Goal: Task Accomplishment & Management: Manage account settings

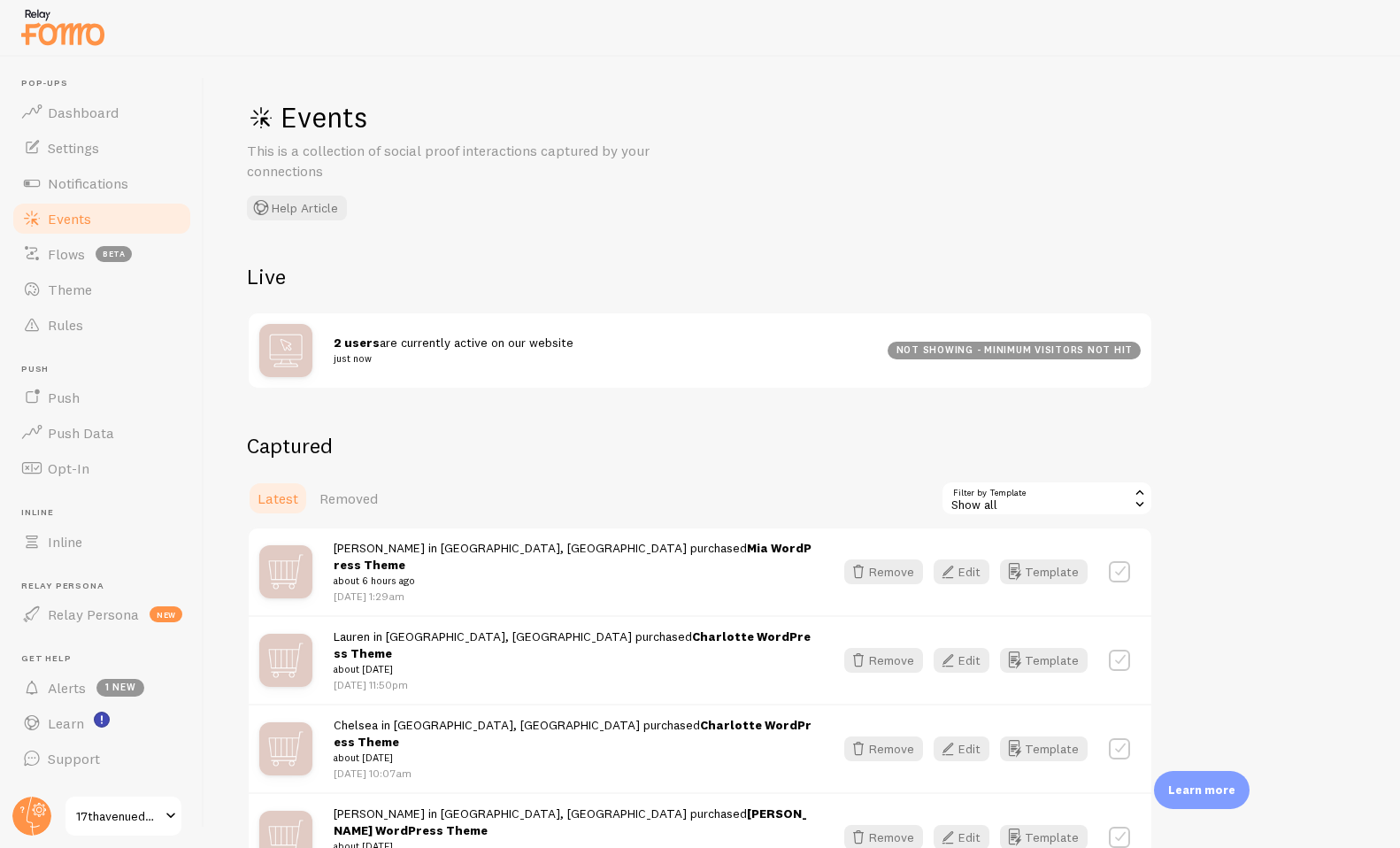
scroll to position [108, 0]
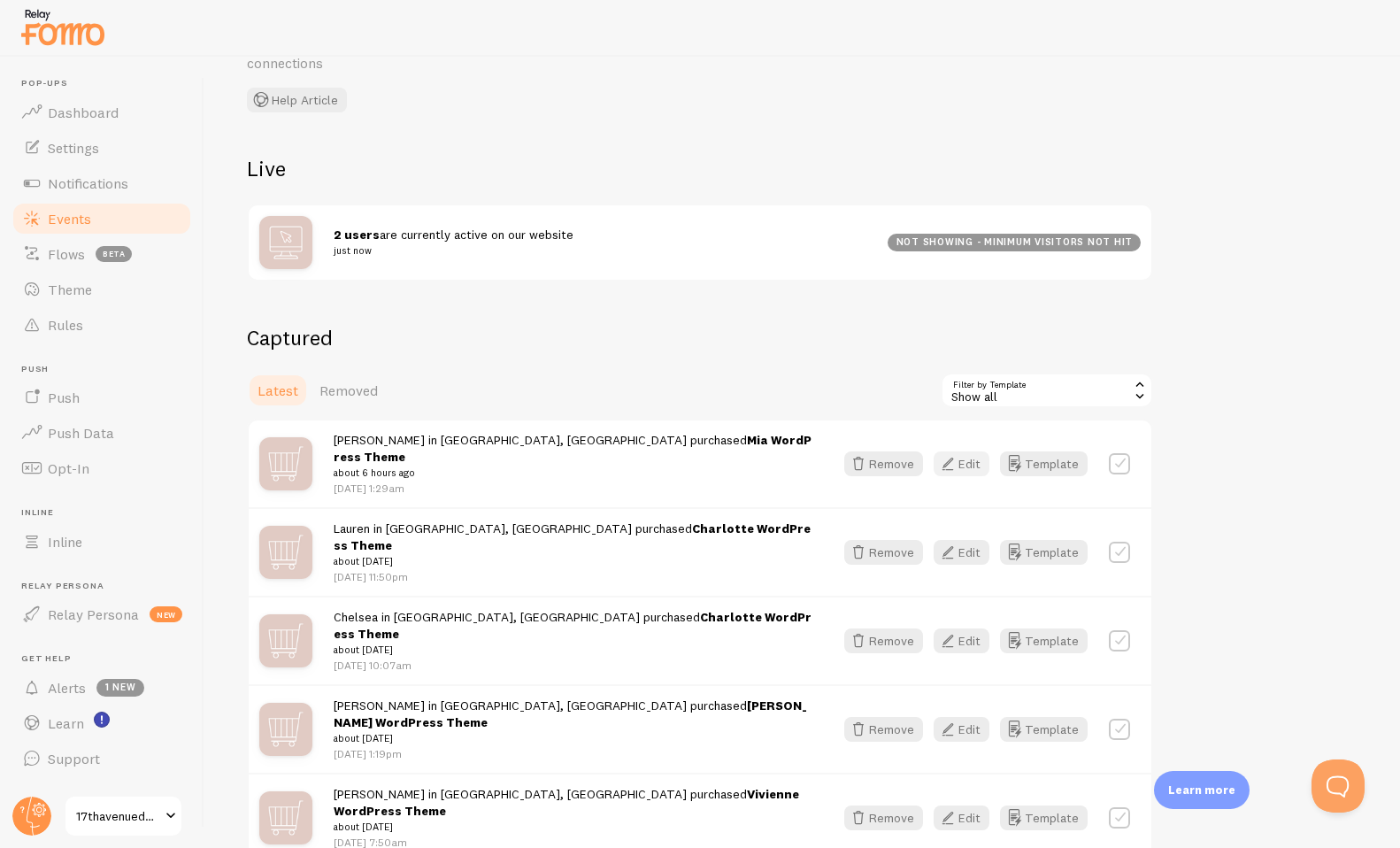
click at [966, 461] on button "Edit" at bounding box center [961, 464] width 56 height 25
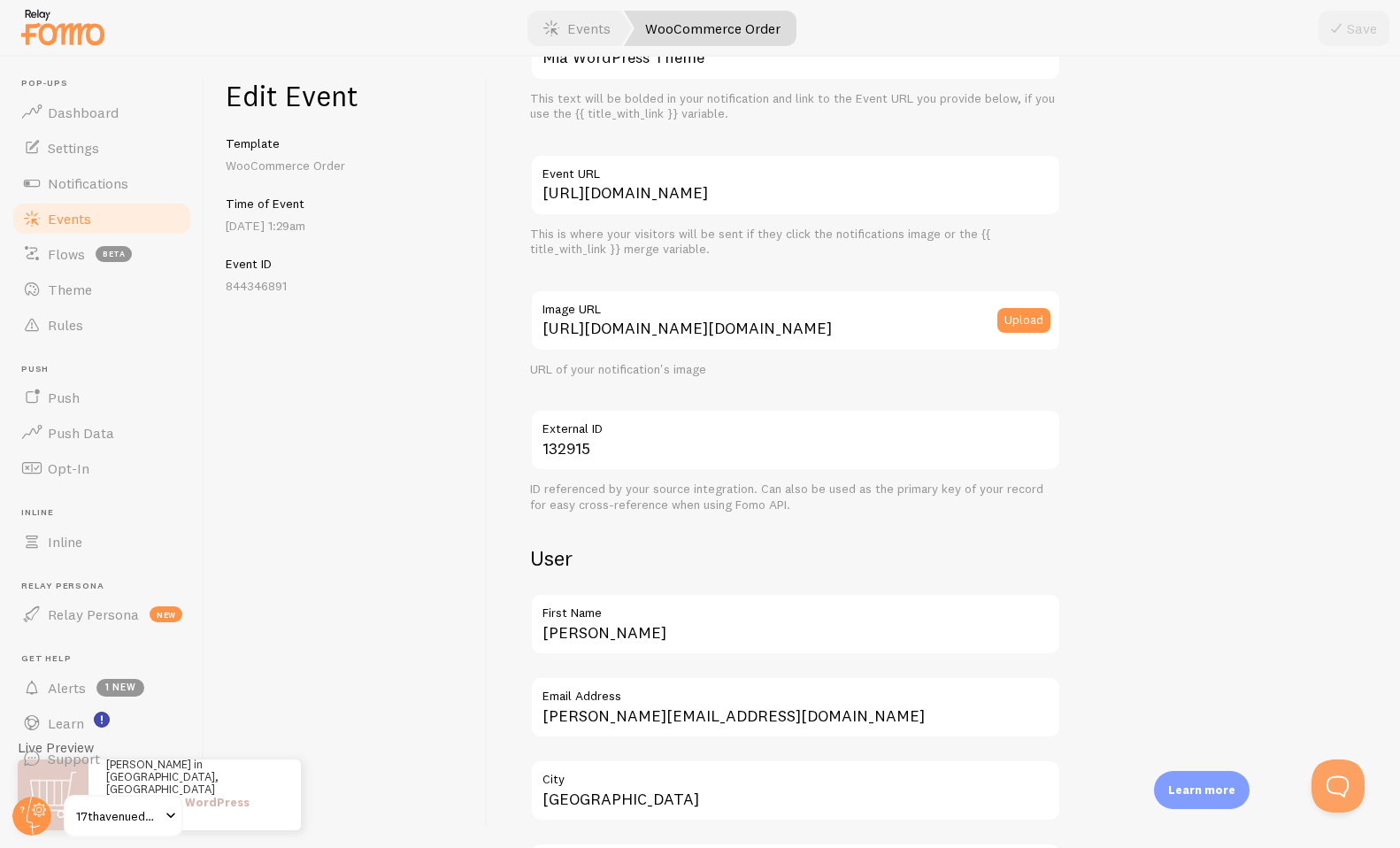
scroll to position [174, 0]
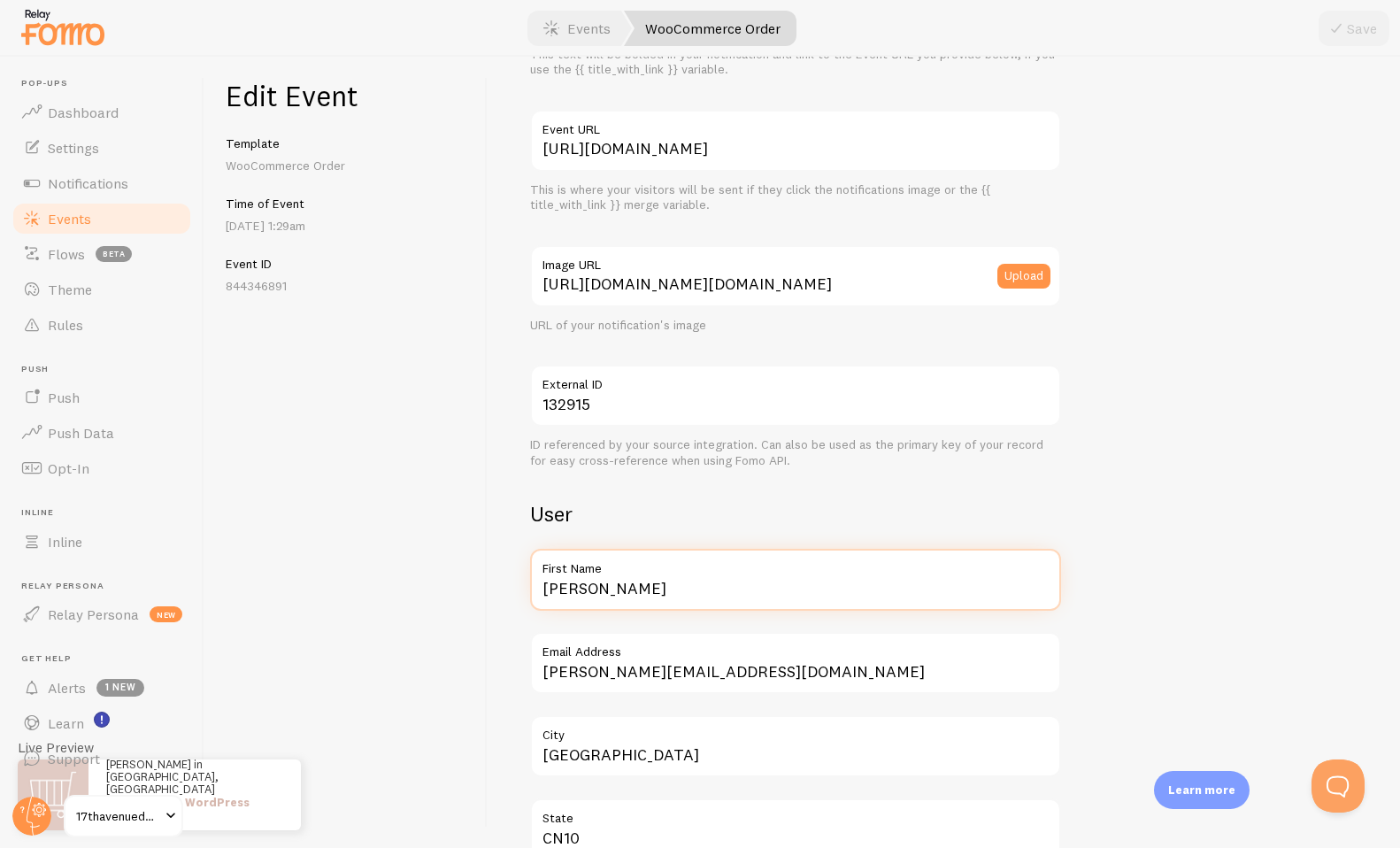
drag, startPoint x: 616, startPoint y: 594, endPoint x: 488, endPoint y: 576, distance: 129.3
click at [488, 576] on div "Meta Mia WordPress Theme Title This text will be bolded in your notification an…" at bounding box center [944, 452] width 912 height 791
type input "[PERSON_NAME]"
click at [1129, 546] on div "Meta Mia WordPress Theme Title This text will be bolded in your notification an…" at bounding box center [944, 740] width 827 height 1628
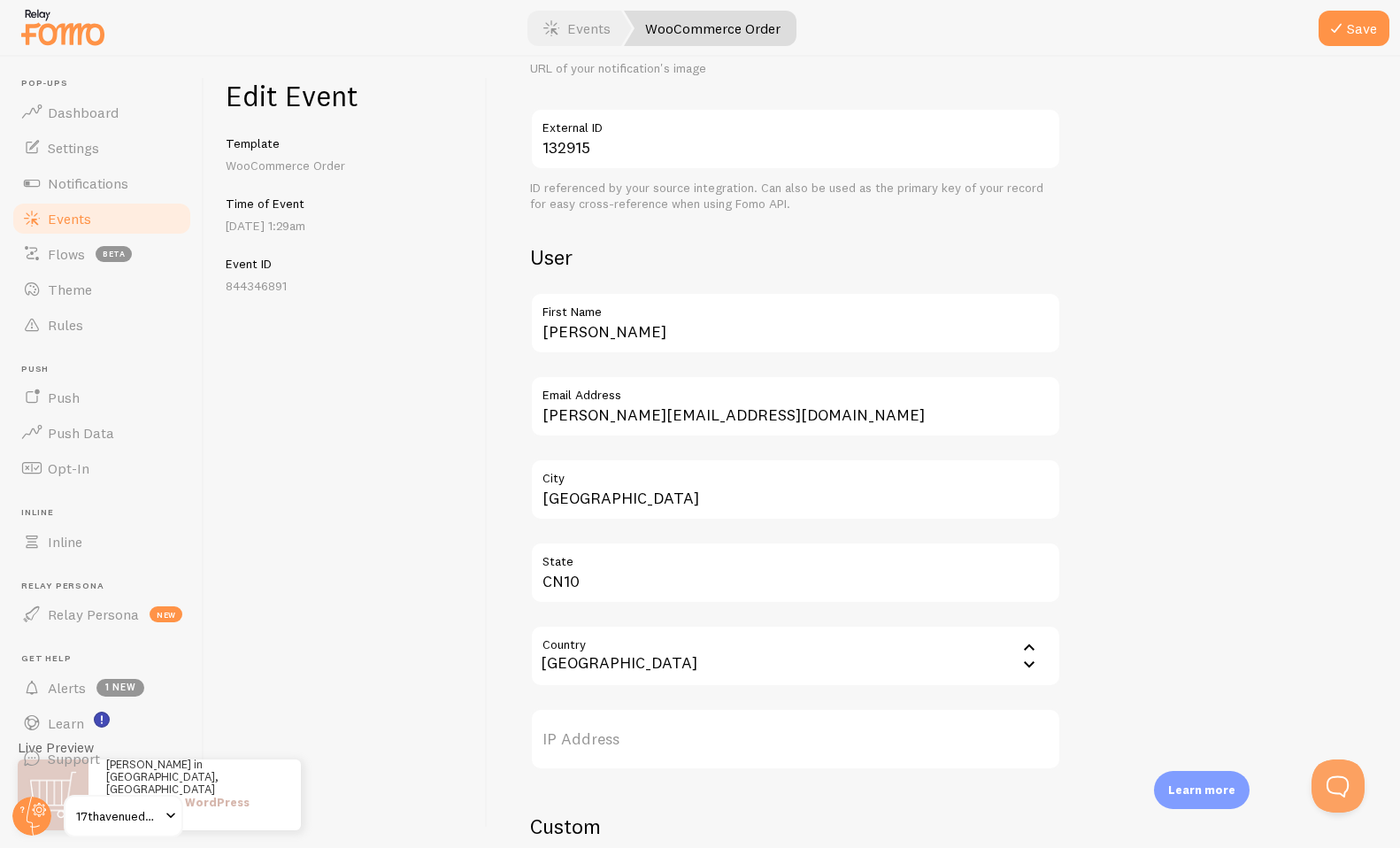
scroll to position [488, 0]
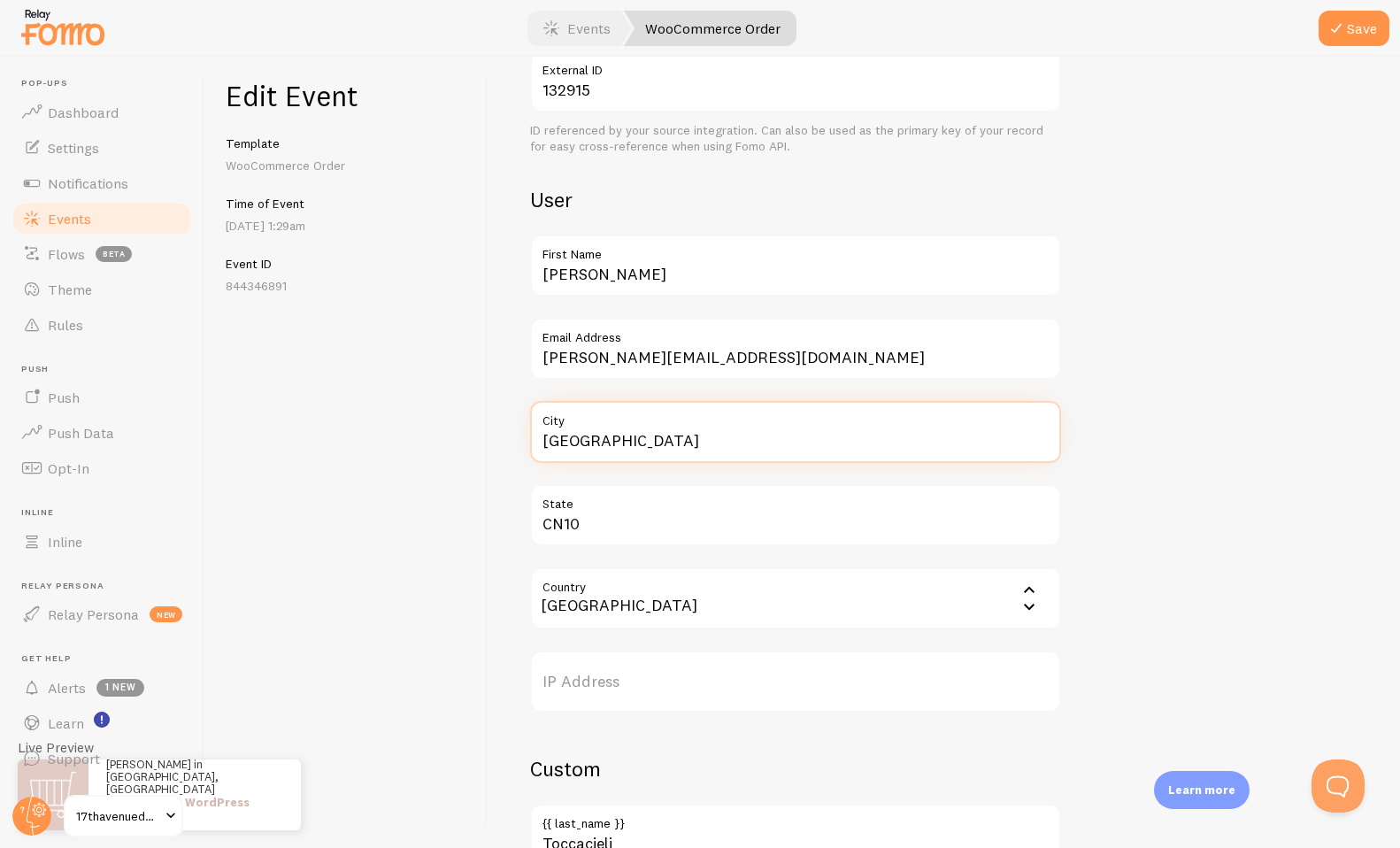
click at [594, 443] on input "[GEOGRAPHIC_DATA]" at bounding box center [796, 432] width 531 height 62
type input "Bradford"
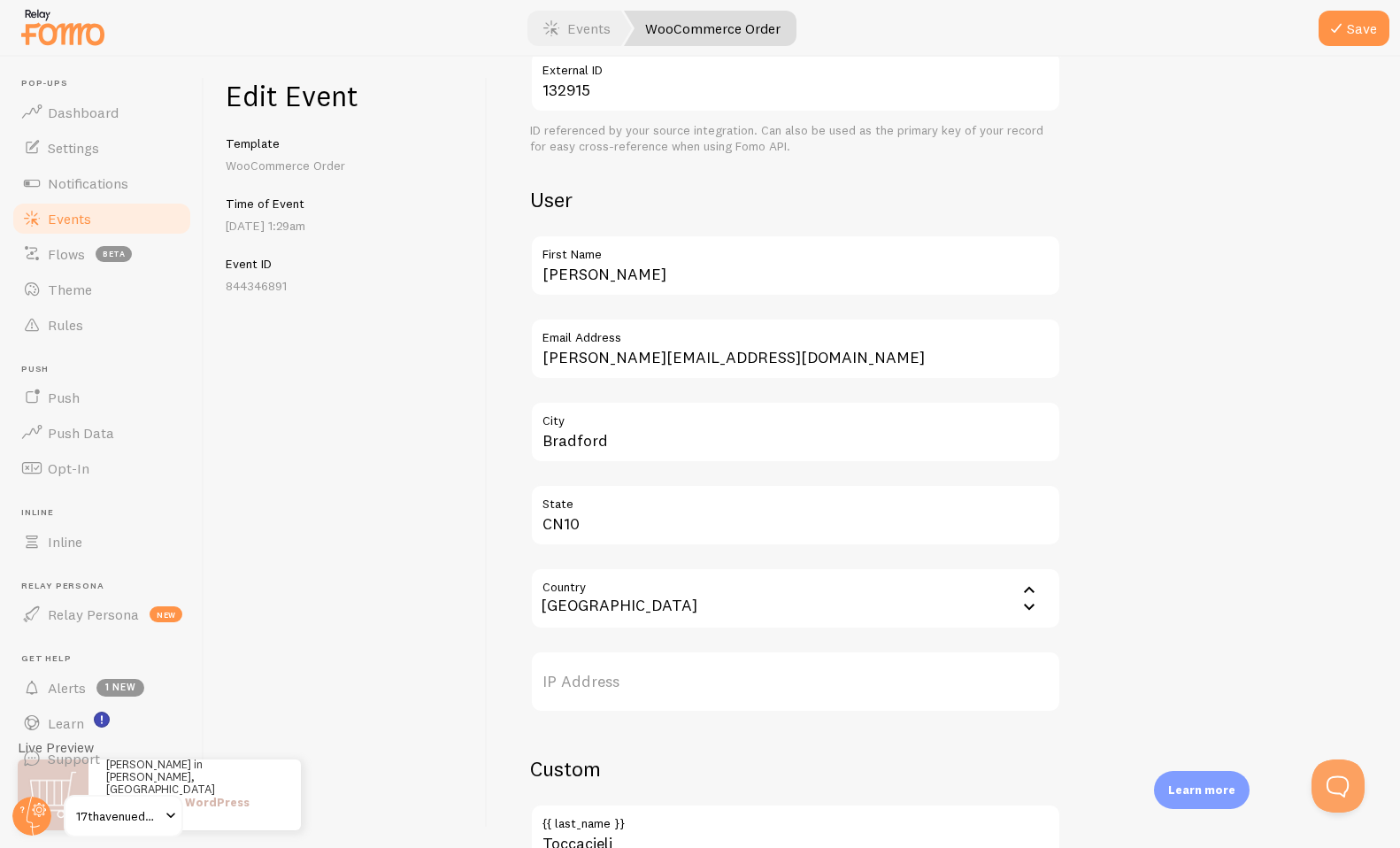
click at [611, 607] on input "Country" at bounding box center [796, 598] width 531 height 62
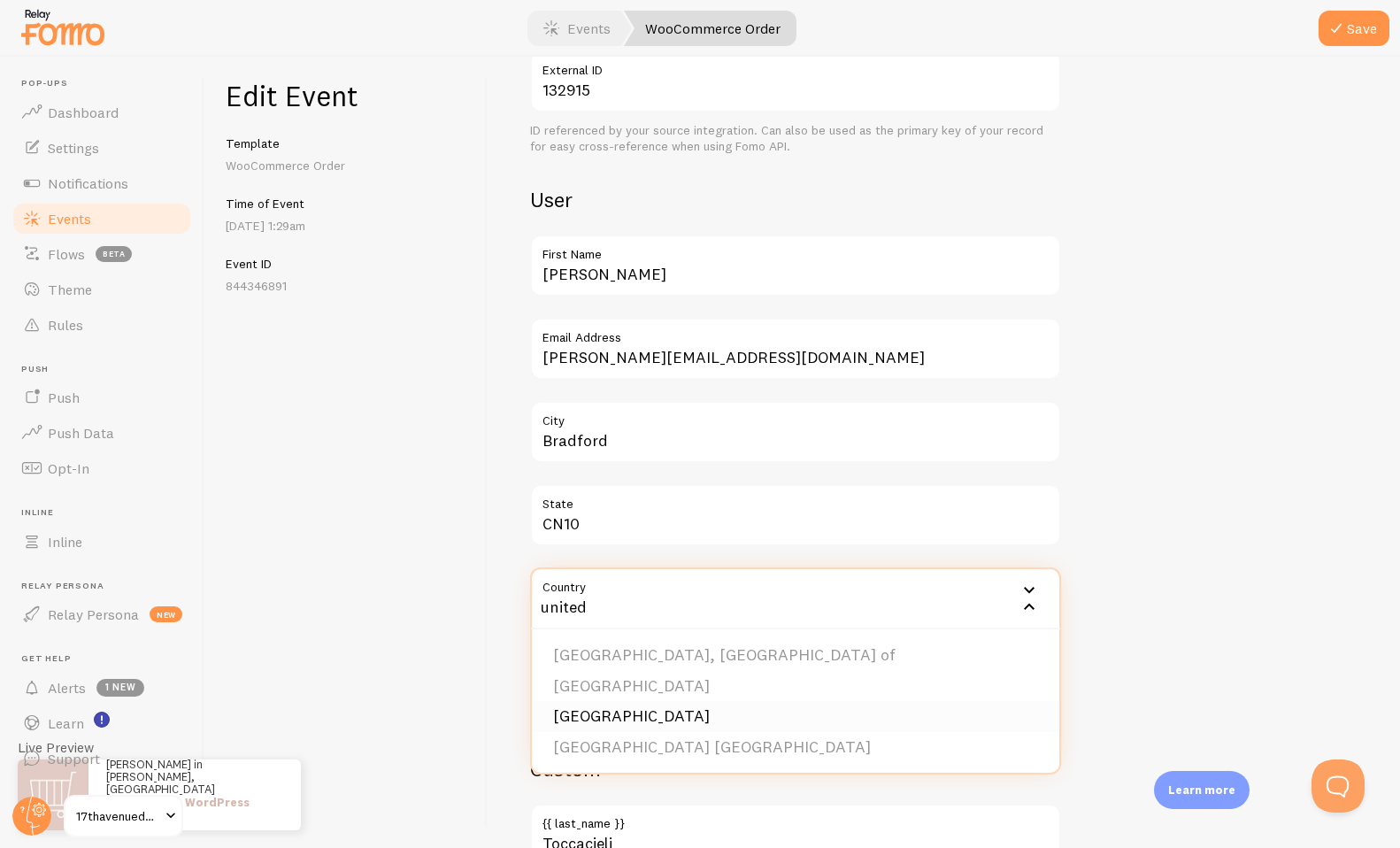
type input "united"
click at [585, 708] on li "[GEOGRAPHIC_DATA]" at bounding box center [796, 716] width 528 height 31
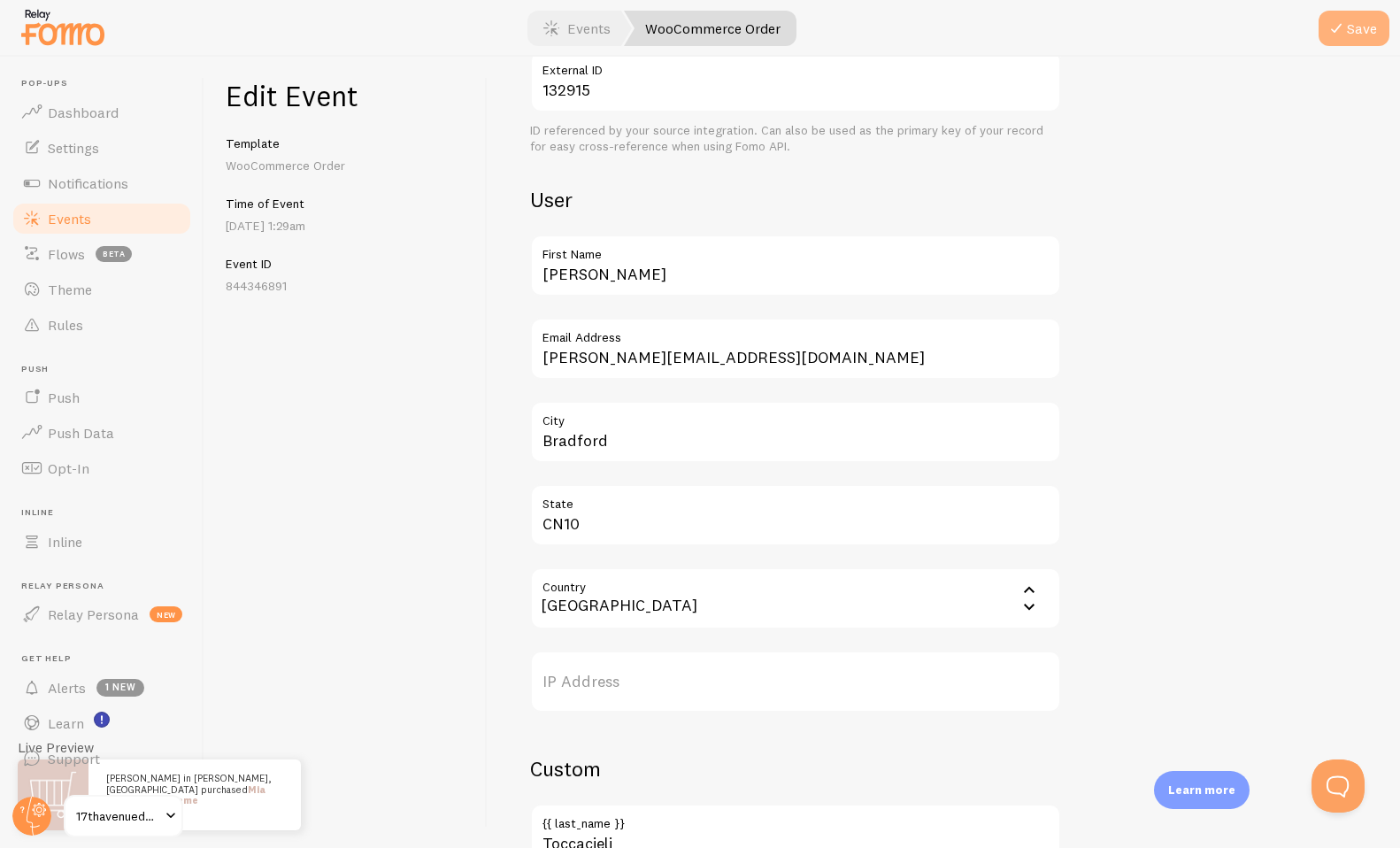
click at [1364, 32] on button "Save" at bounding box center [1354, 28] width 71 height 36
click at [68, 222] on span "Events" at bounding box center [69, 218] width 43 height 17
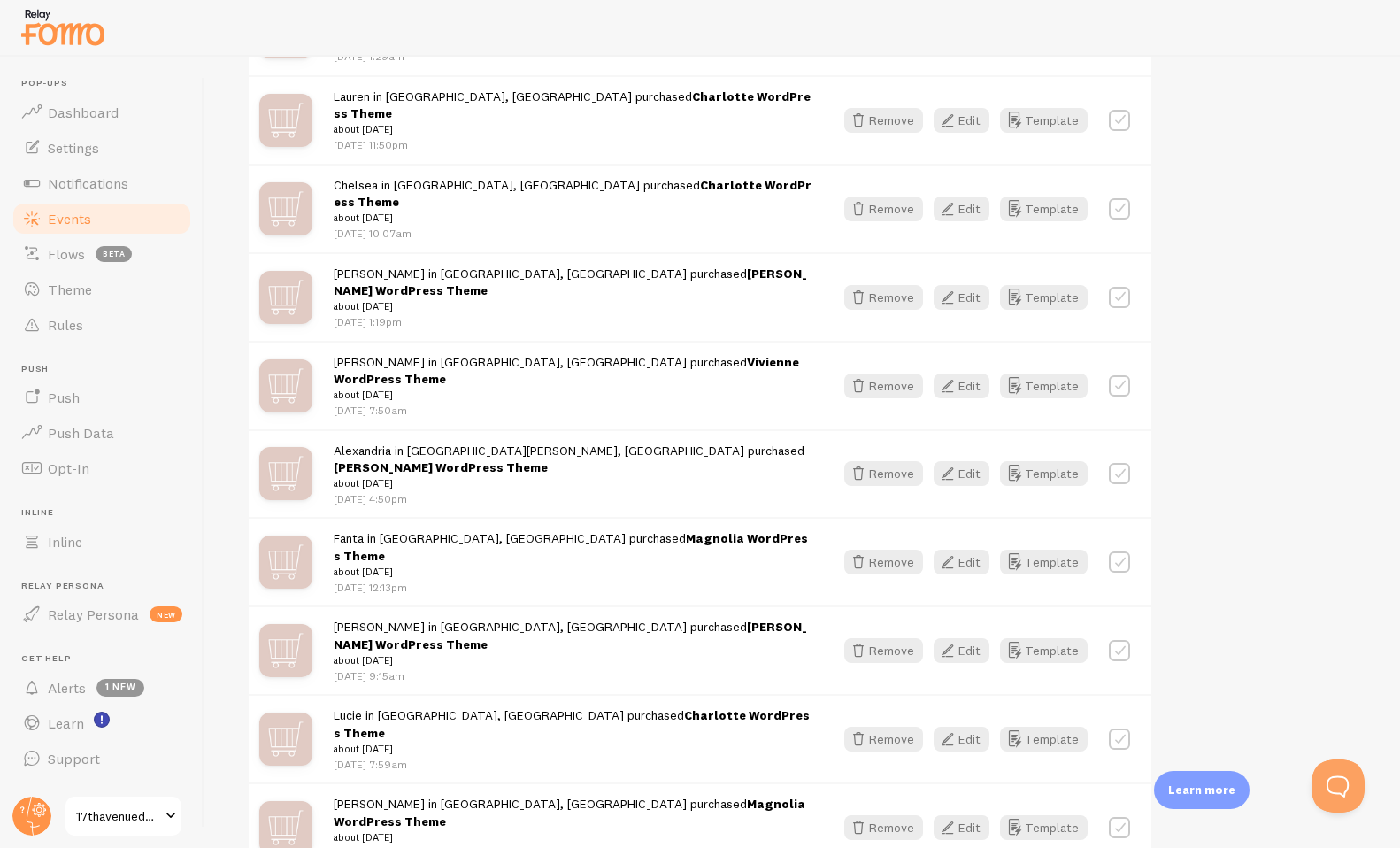
scroll to position [553, 0]
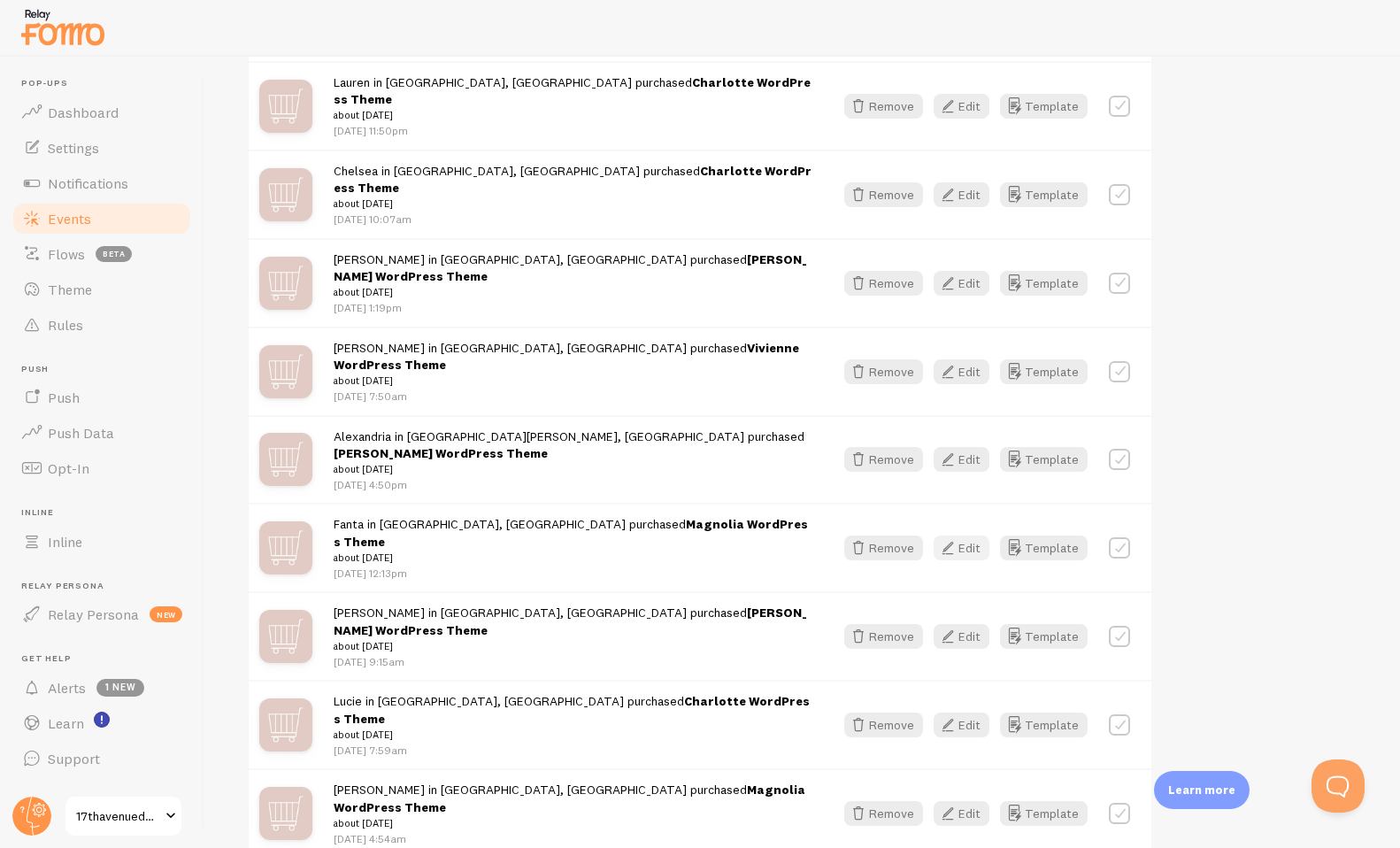
click at [965, 535] on button "Edit" at bounding box center [961, 548] width 56 height 25
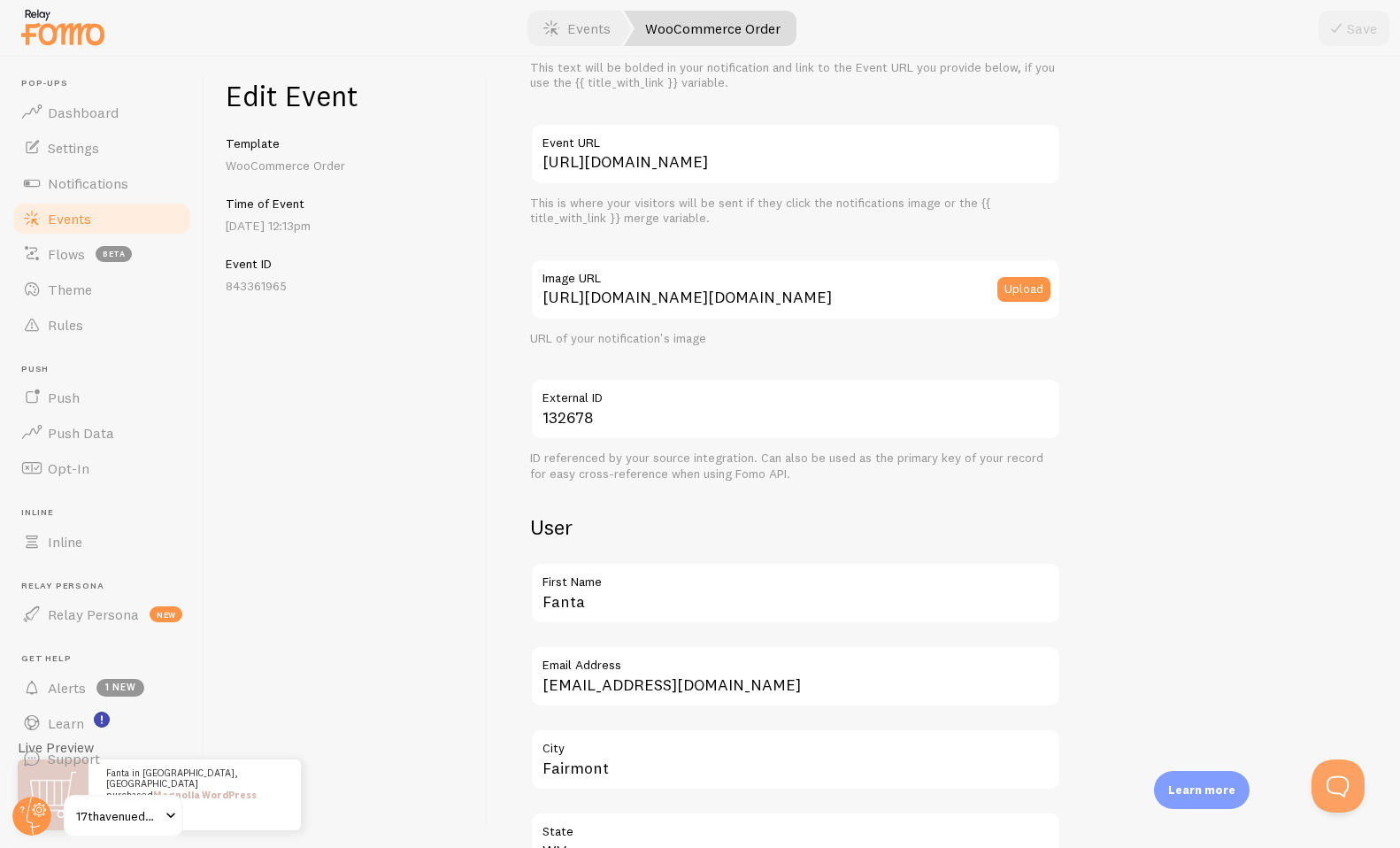
scroll to position [202, 0]
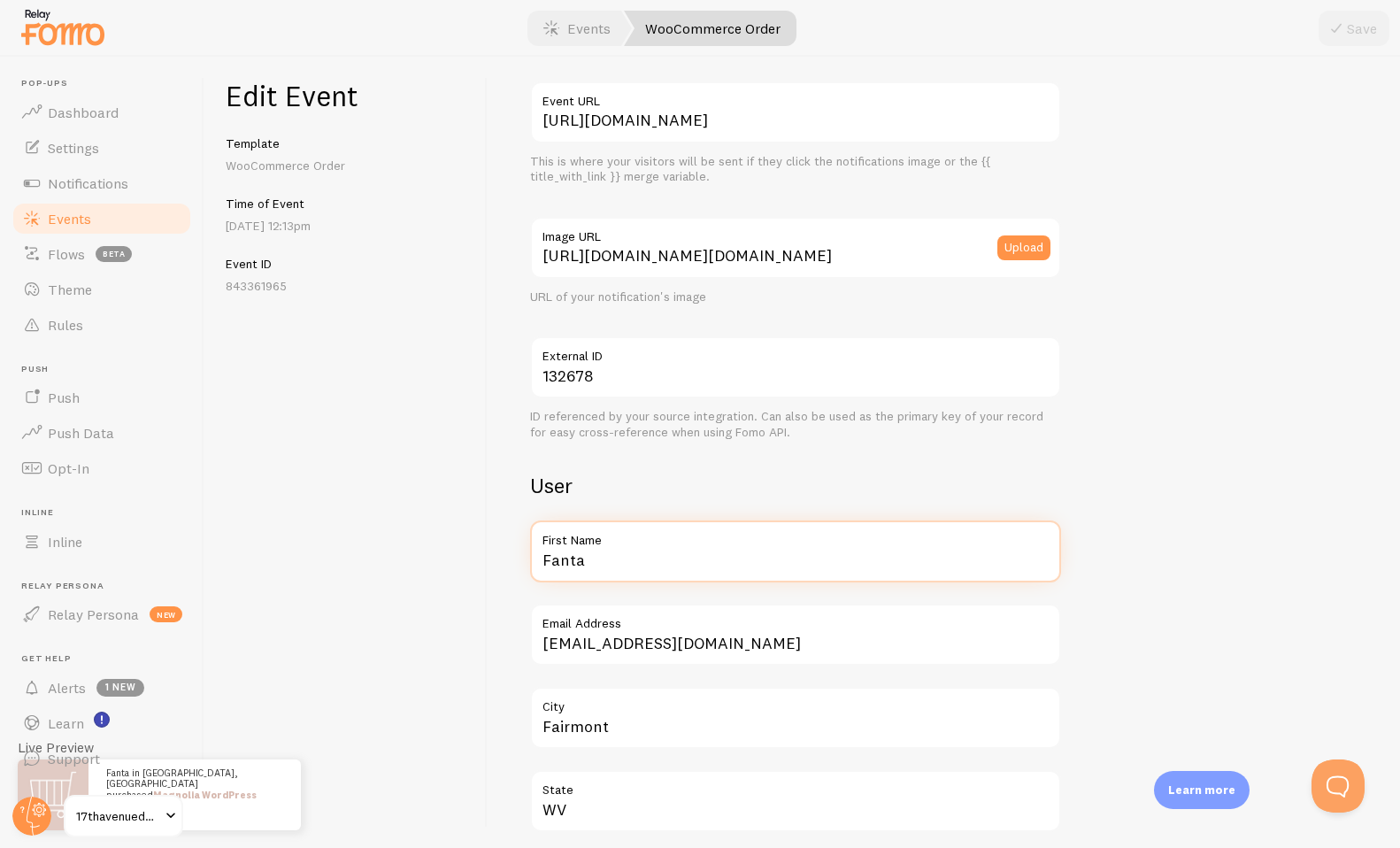
drag, startPoint x: 593, startPoint y: 558, endPoint x: 500, endPoint y: 558, distance: 93.0
click at [500, 558] on div "Meta Magnolia WordPress Theme Title This text will be bolded in your notificati…" at bounding box center [944, 452] width 912 height 791
type input "[PERSON_NAME]"
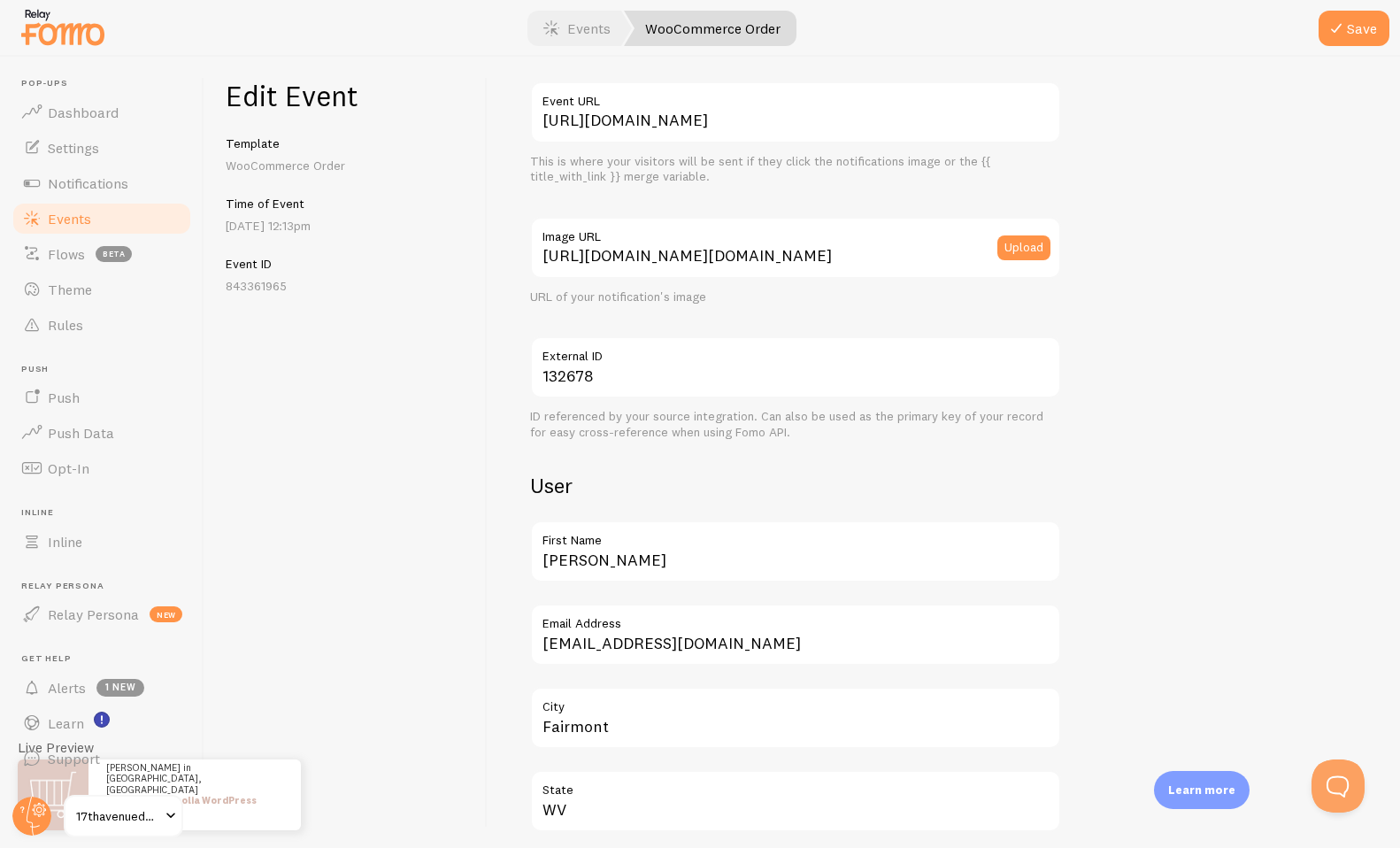
click at [498, 528] on div "Meta Magnolia WordPress Theme Title This text will be bolded in your notificati…" at bounding box center [944, 452] width 912 height 791
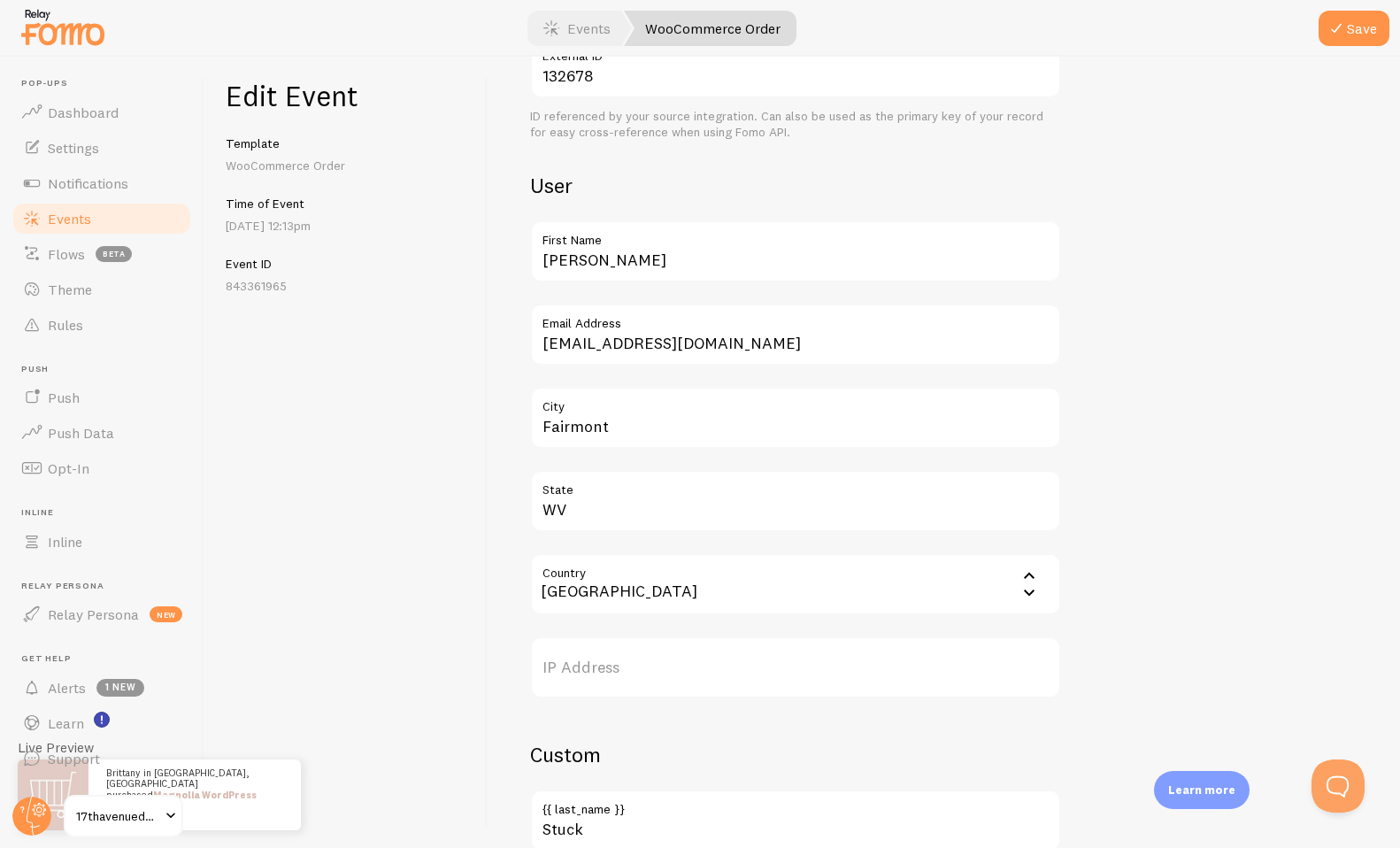
scroll to position [502, 0]
drag, startPoint x: 619, startPoint y: 425, endPoint x: 518, endPoint y: 425, distance: 101.0
click at [518, 425] on div "Meta Magnolia WordPress Theme Title This text will be bolded in your notificati…" at bounding box center [944, 452] width 912 height 791
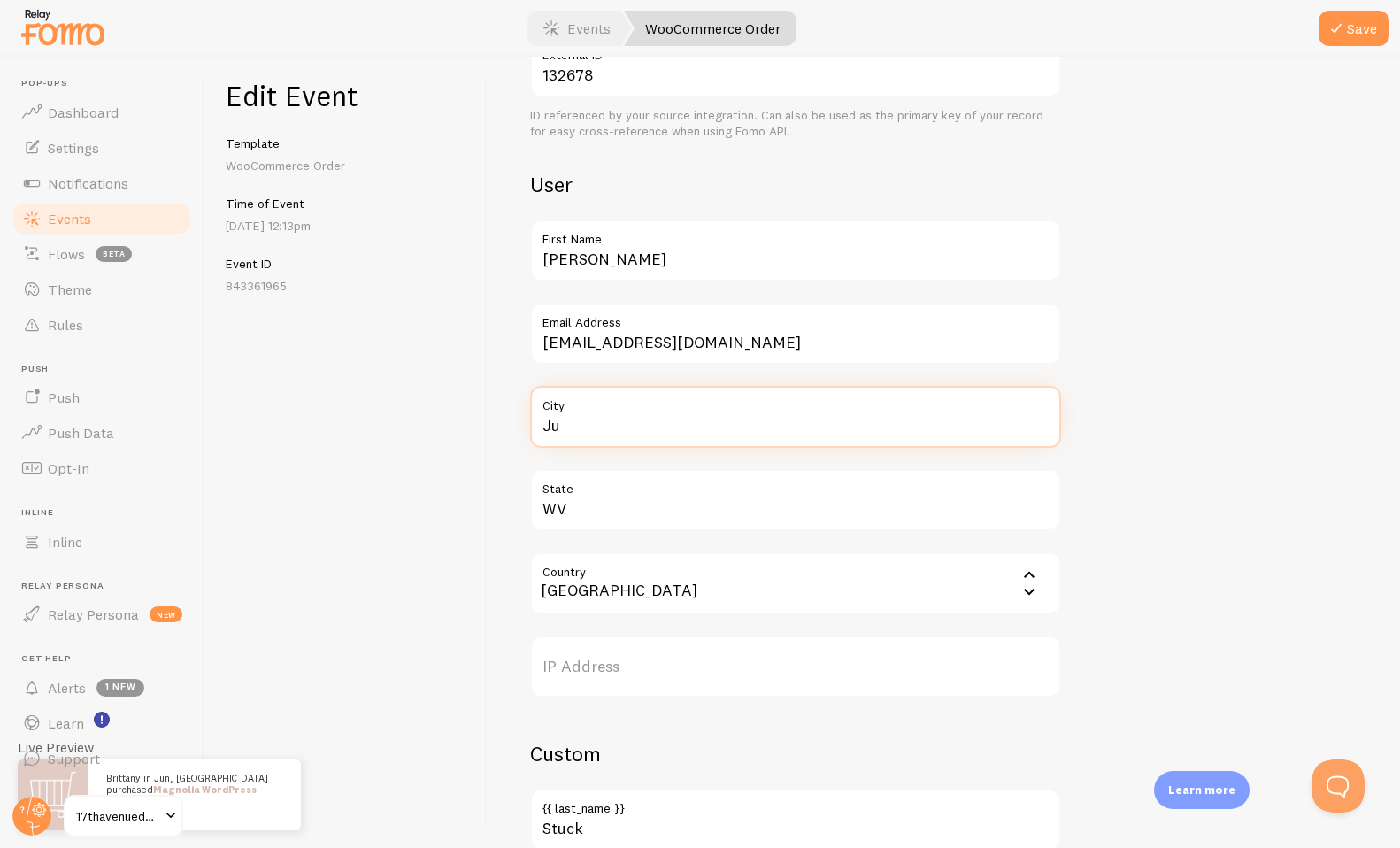
type input "J"
click at [586, 429] on input "Bellingham" at bounding box center [796, 416] width 531 height 62
type input "S"
drag, startPoint x: 591, startPoint y: 435, endPoint x: 523, endPoint y: 424, distance: 68.9
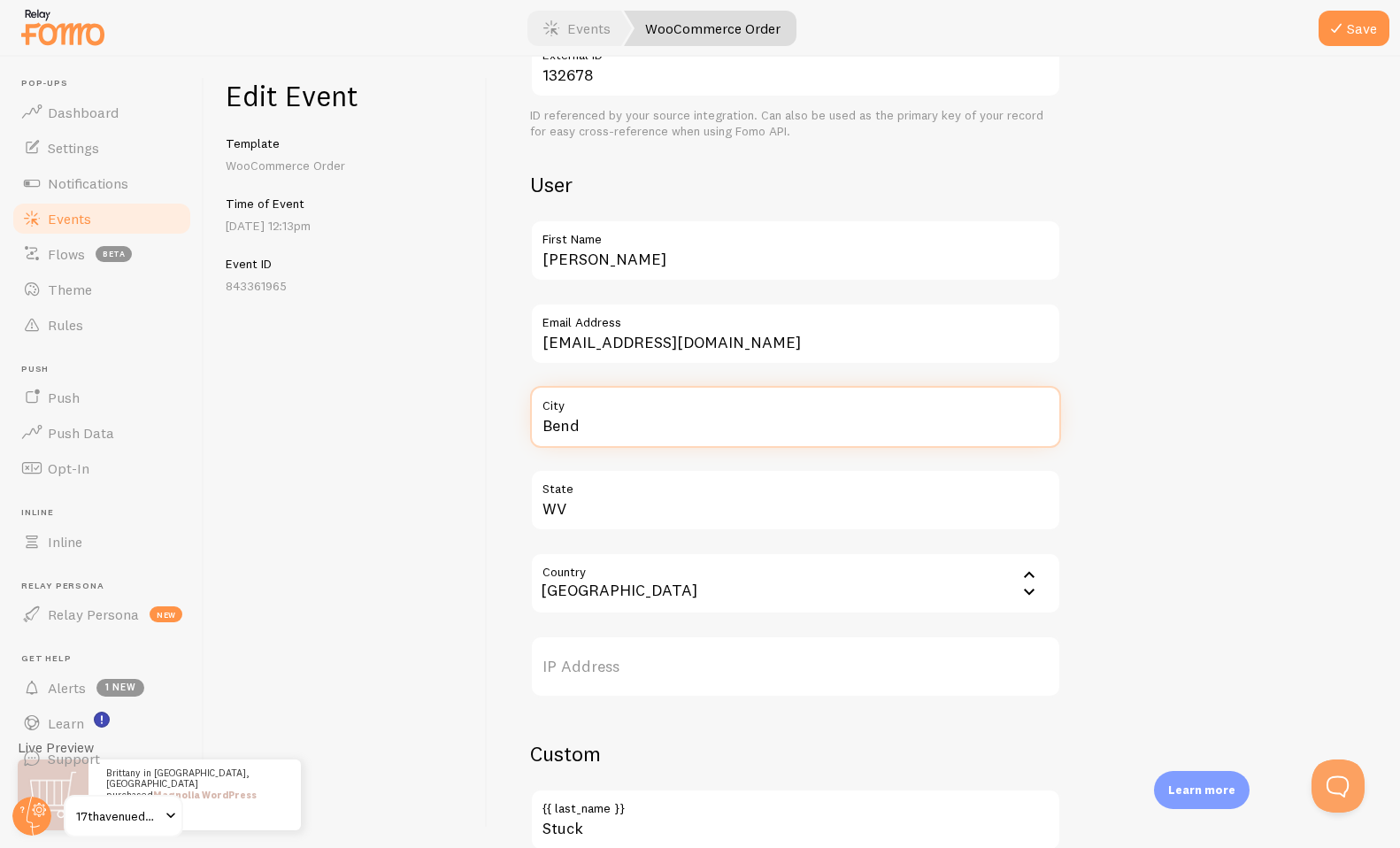
click at [530, 424] on div "[GEOGRAPHIC_DATA]" at bounding box center [796, 416] width 531 height 62
type input "[GEOGRAPHIC_DATA]"
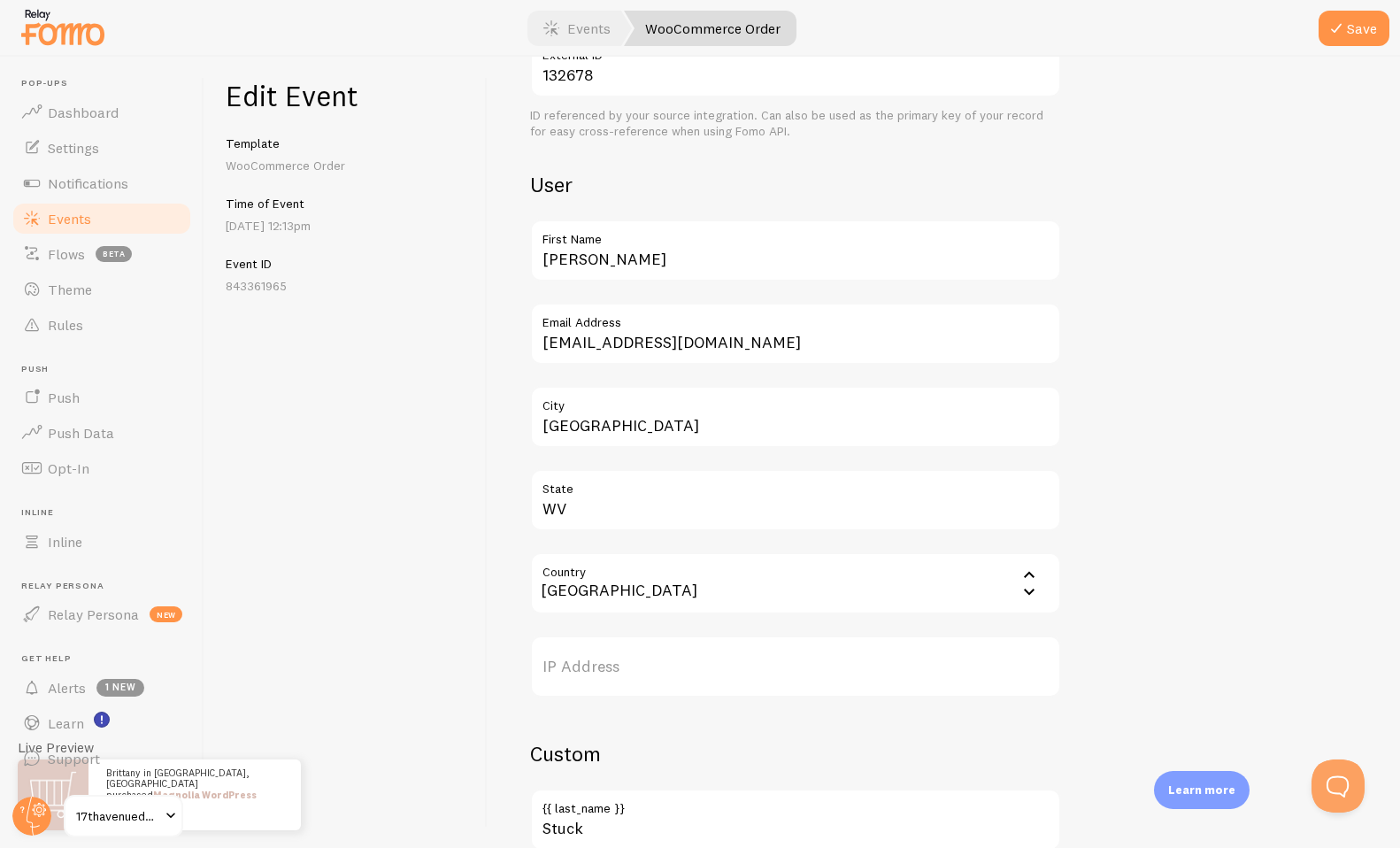
click at [1095, 324] on div "Meta Magnolia WordPress Theme Title This text will be bolded in your notificati…" at bounding box center [944, 410] width 827 height 1628
click at [1355, 27] on button "Save" at bounding box center [1354, 28] width 71 height 36
click at [125, 213] on link "Events" at bounding box center [101, 218] width 183 height 36
